Goal: Task Accomplishment & Management: Manage account settings

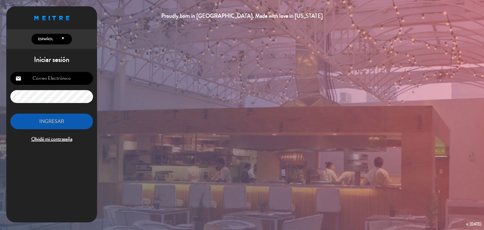
type input "[EMAIL_ADDRESS][DOMAIN_NAME]"
click at [59, 122] on button "INGRESAR" at bounding box center [51, 121] width 83 height 16
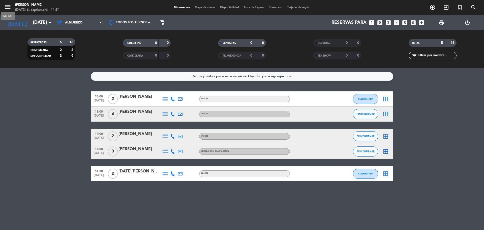
click at [7, 7] on icon "menu" at bounding box center [8, 7] width 8 height 8
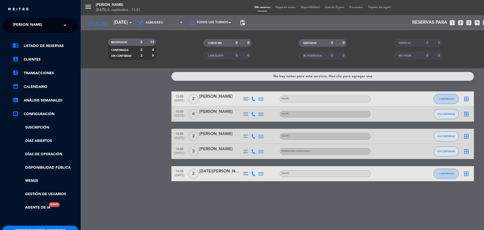
click at [52, 26] on input "text" at bounding box center [41, 25] width 62 height 11
click at [43, 46] on div "KOI [GEOGRAPHIC_DATA][PERSON_NAME]" at bounding box center [40, 47] width 75 height 8
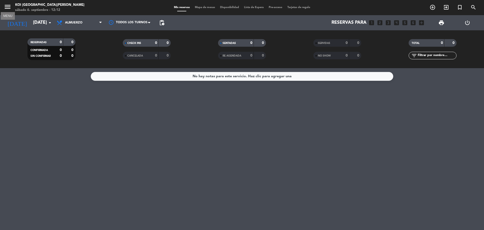
click at [8, 7] on icon "menu" at bounding box center [8, 7] width 8 height 8
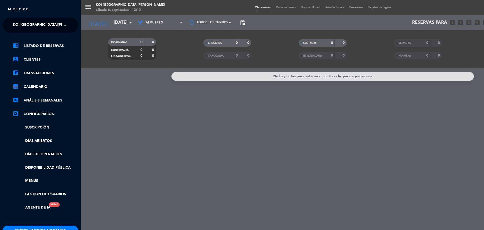
click at [100, 112] on div "menu KOI [GEOGRAPHIC_DATA][PERSON_NAME][DATE] 6. septiembre - 12:12 Mis reserva…" at bounding box center [323, 115] width 484 height 230
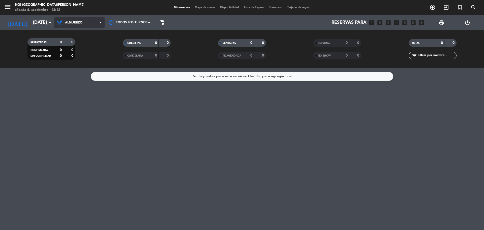
click at [66, 20] on span "Almuerzo" at bounding box center [79, 22] width 50 height 11
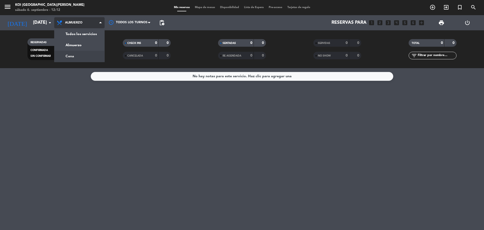
click at [84, 53] on div "menu KOI [GEOGRAPHIC_DATA][PERSON_NAME][DATE] 6. septiembre - 12:12 Mis reserva…" at bounding box center [242, 34] width 484 height 68
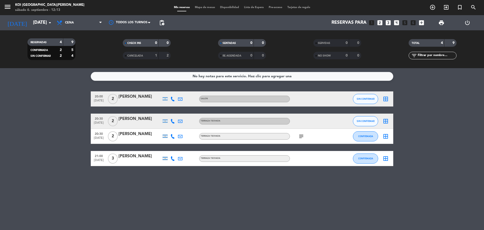
click at [302, 136] on icon "subject" at bounding box center [301, 136] width 6 height 6
click at [418, 130] on bookings-row "20:00 [DATE] 2 [PERSON_NAME] SALON SIN CONFIRMAR border_all 20:30 [DATE] 2 [PER…" at bounding box center [242, 128] width 484 height 75
click at [300, 136] on icon "subject" at bounding box center [301, 136] width 6 height 6
click at [426, 129] on bookings-row "20:00 [DATE] 2 [PERSON_NAME] SALON SIN CONFIRMAR border_all 20:30 [DATE] 2 [PER…" at bounding box center [242, 128] width 484 height 75
